Goal: Information Seeking & Learning: Learn about a topic

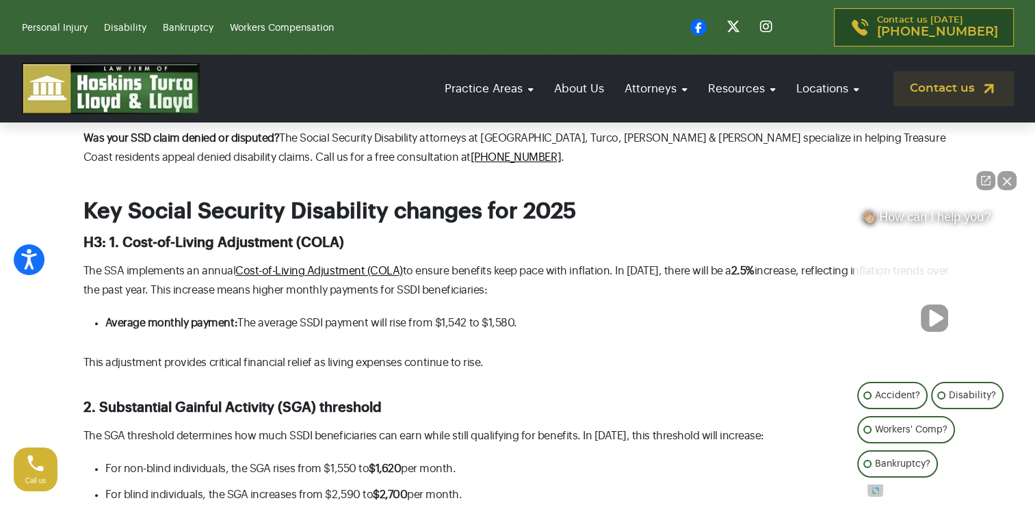
scroll to position [411, 0]
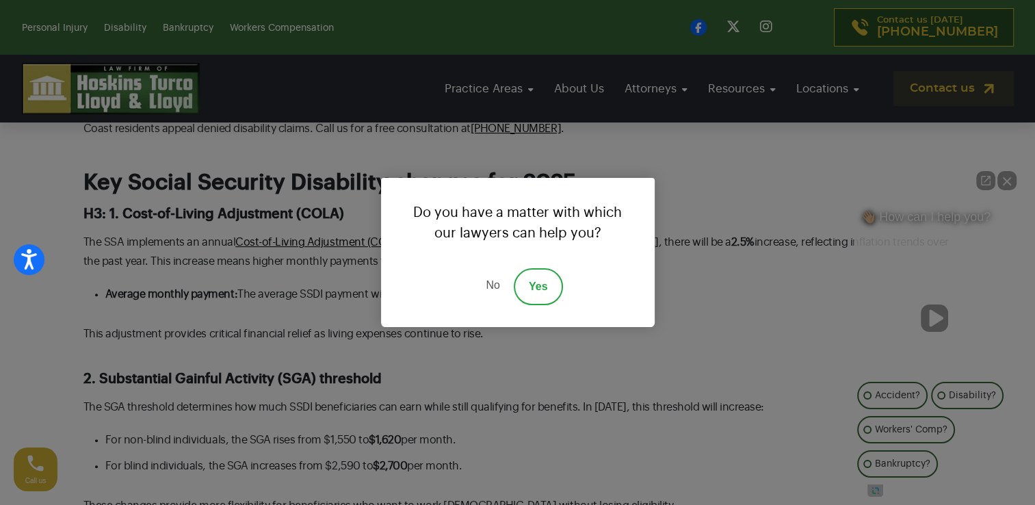
click at [495, 281] on link "No" at bounding box center [492, 286] width 41 height 37
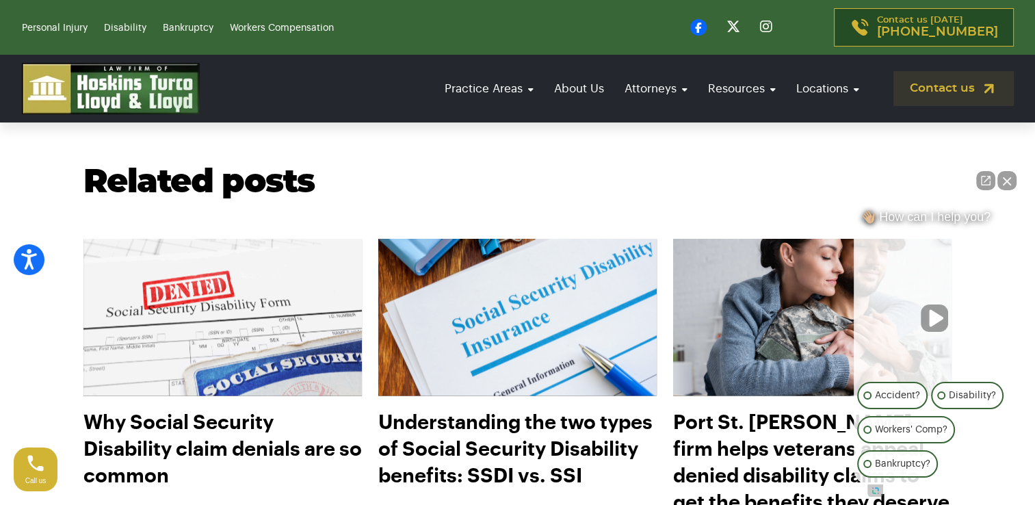
scroll to position [1985, 0]
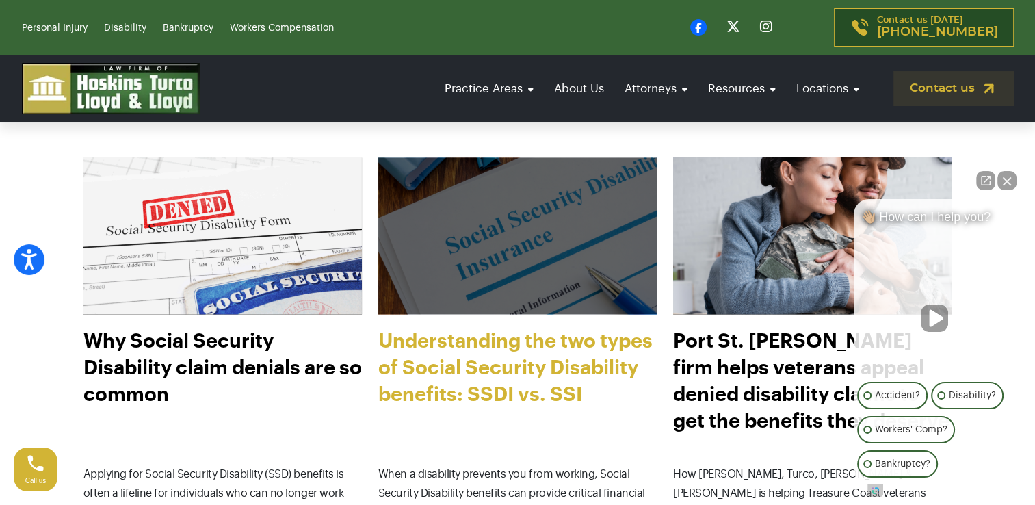
click at [515, 348] on link "Understanding the two types of Social Security Disability benefits: SSDI vs. SSI" at bounding box center [517, 389] width 279 height 123
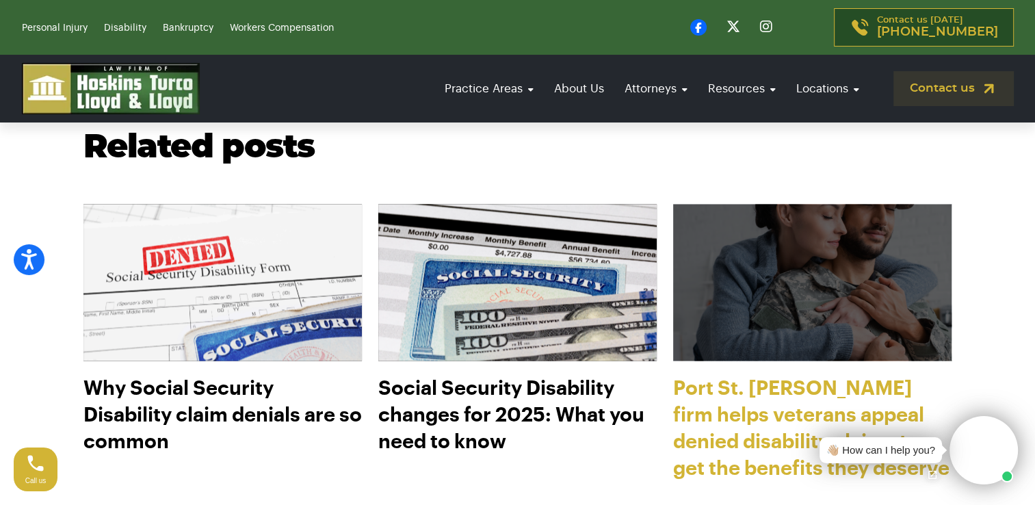
scroll to position [2258, 0]
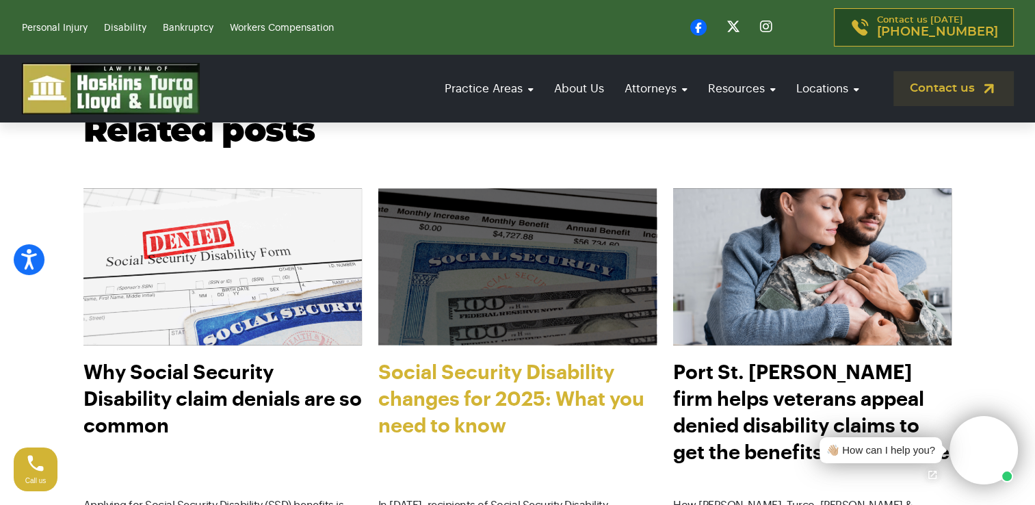
click at [528, 359] on link "Social Security Disability changes for 2025: What you need to know" at bounding box center [517, 420] width 279 height 123
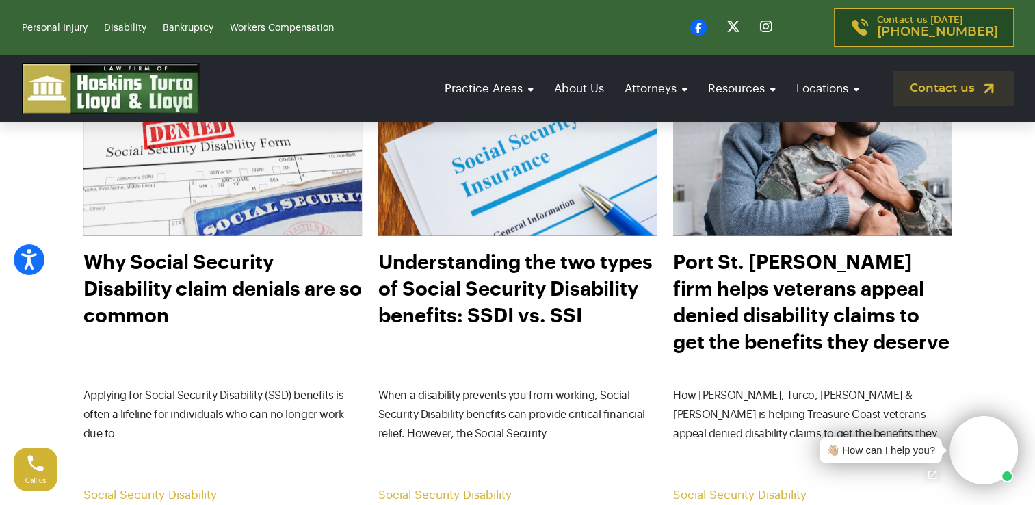
scroll to position [1985, 0]
